Goal: Task Accomplishment & Management: Use online tool/utility

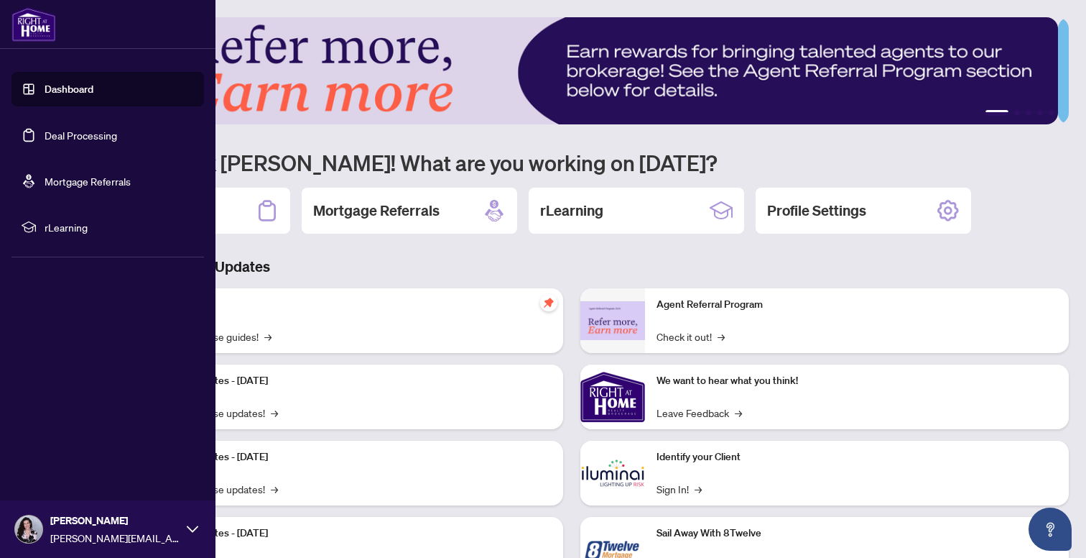
click at [93, 142] on link "Deal Processing" at bounding box center [81, 135] width 73 height 13
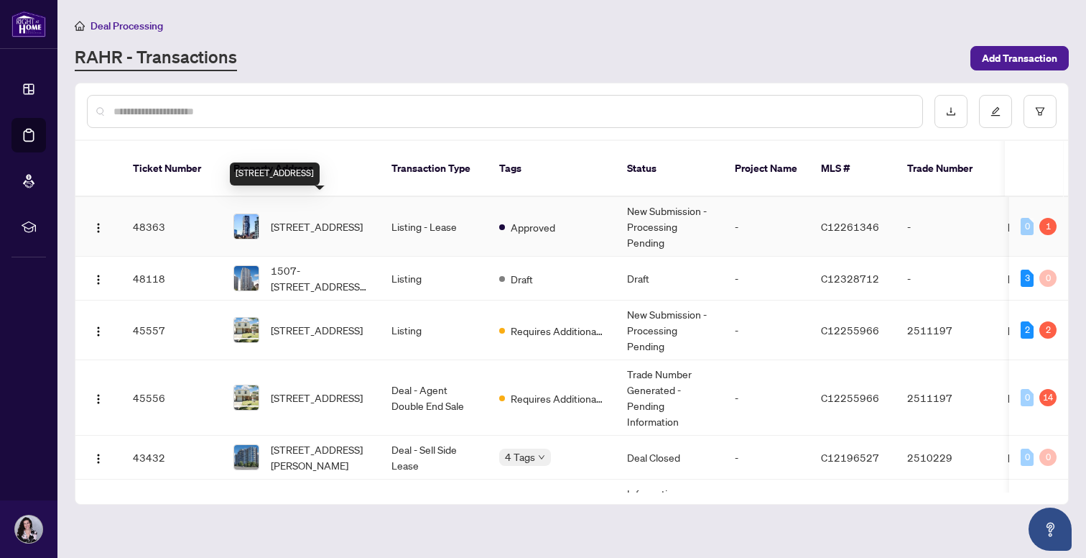
click at [334, 219] on span "4004-318 Richmond St, Toronto, Ontario M5V 1X2, Canada" at bounding box center [317, 226] width 92 height 16
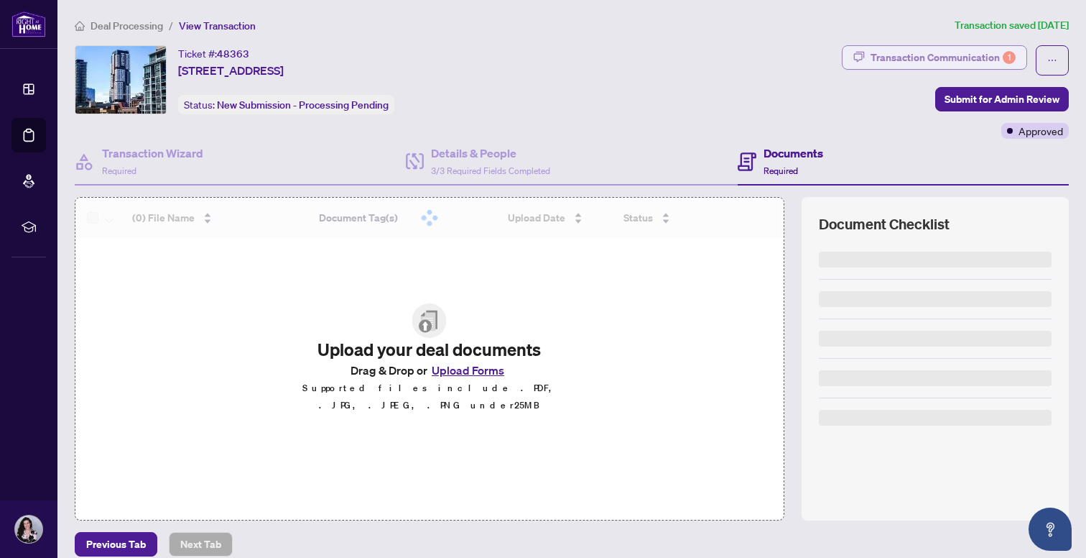
click at [948, 63] on div "Transaction Communication 1" at bounding box center [943, 57] width 145 height 23
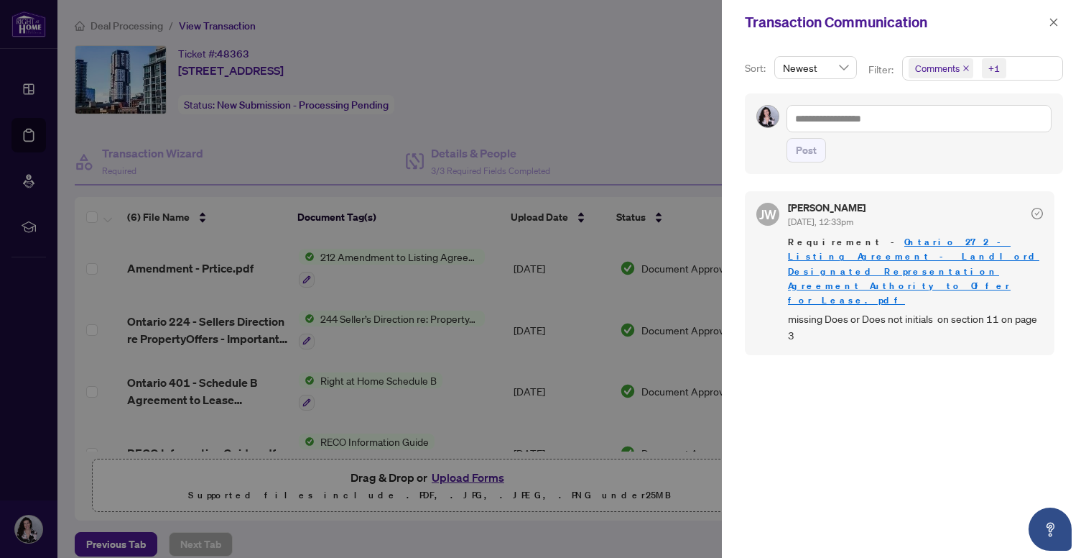
click at [867, 256] on link "Ontario 272 - Listing Agreement - Landlord Designated Representation Agreement …" at bounding box center [913, 271] width 251 height 70
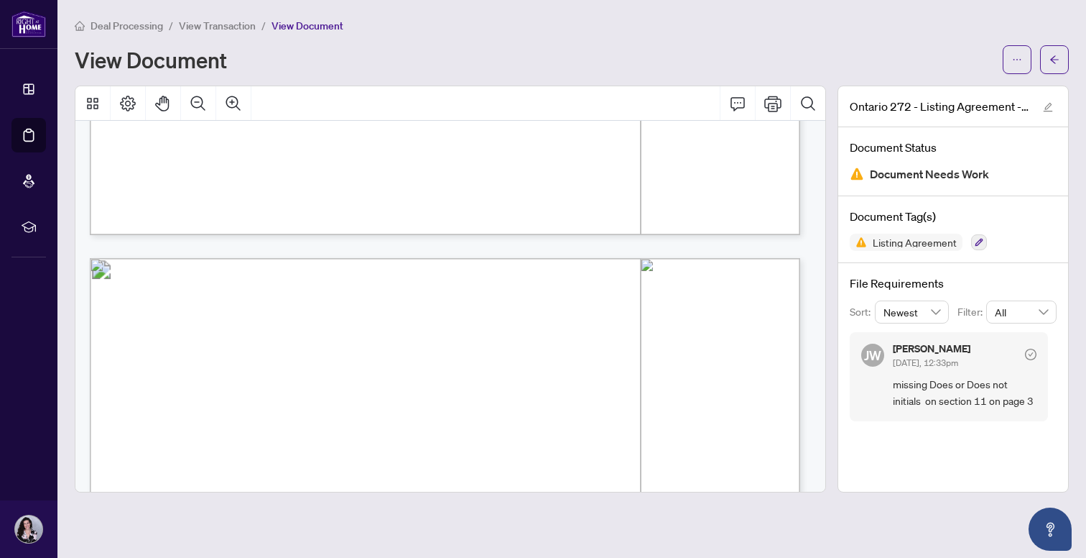
scroll to position [1952, 0]
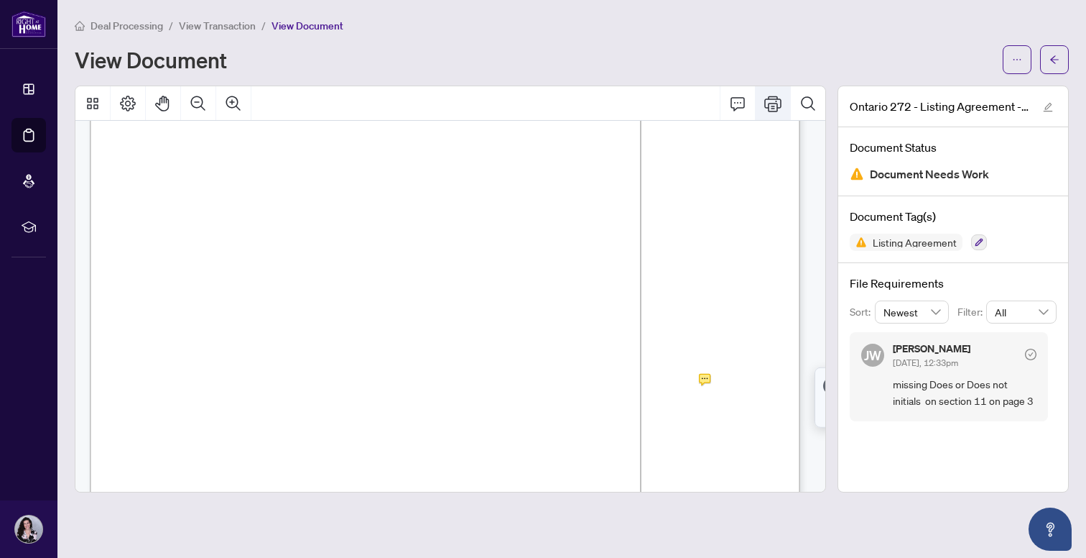
click at [774, 104] on icon "Print" at bounding box center [773, 103] width 17 height 17
click at [772, 103] on icon "Print" at bounding box center [773, 103] width 17 height 17
